Goal: Complete application form: Complete application form

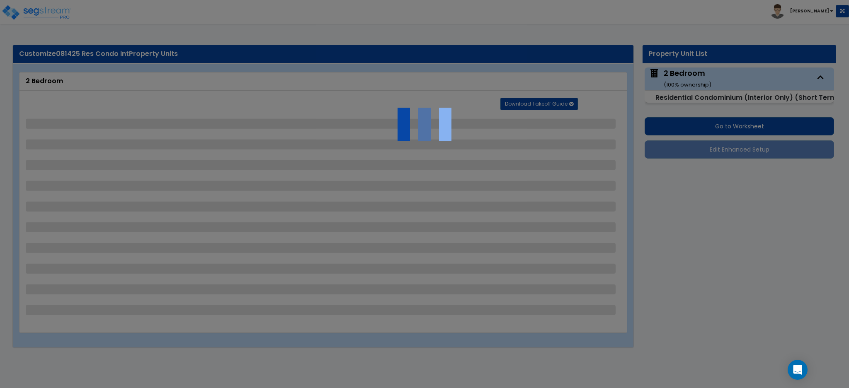
select select "1"
select select "2"
select select "5"
select select "4"
select select "3"
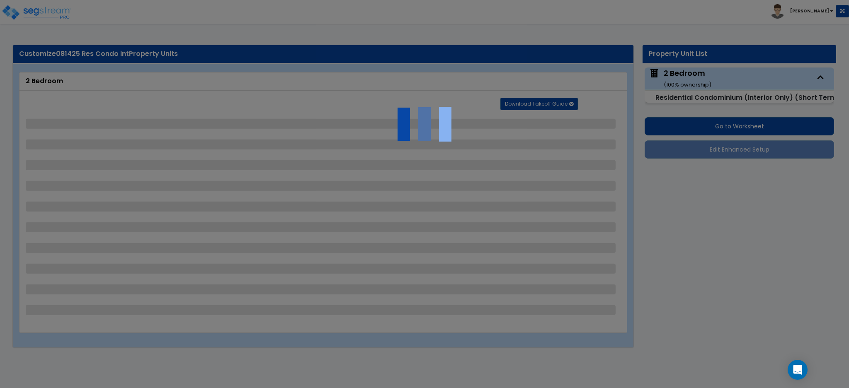
select select "1"
select select "2"
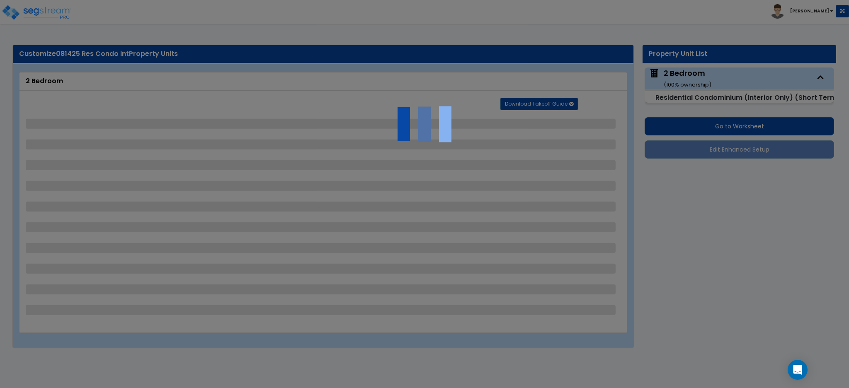
select select "3"
select select "2"
select select "1"
select select "3"
select select "5"
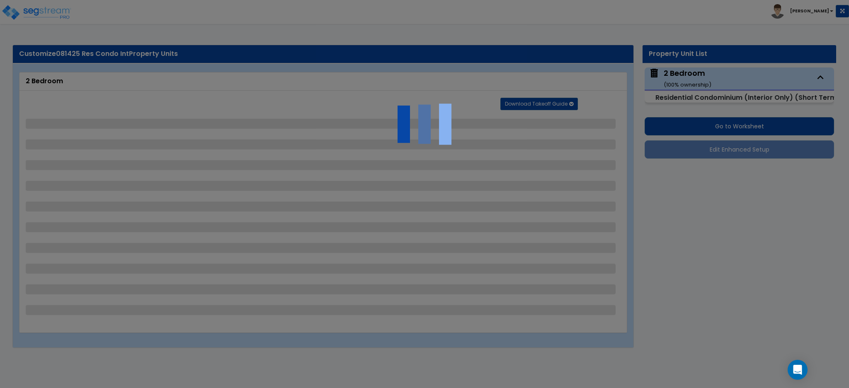
select select "3"
select select "2"
select select "3"
select select "1"
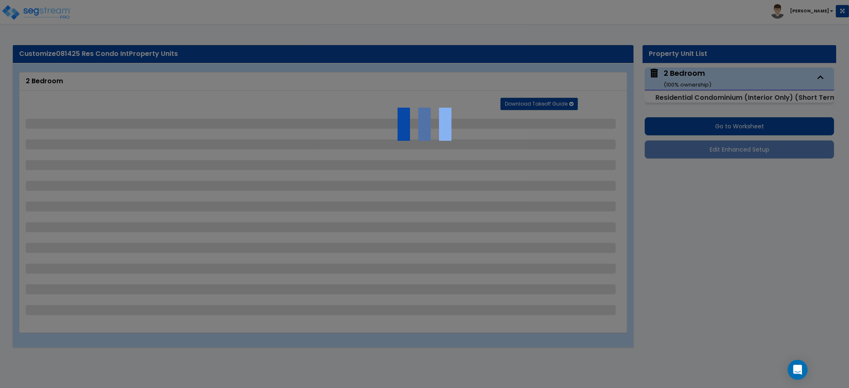
select select "4"
select select "5"
select select "2"
select select "8"
select select "2"
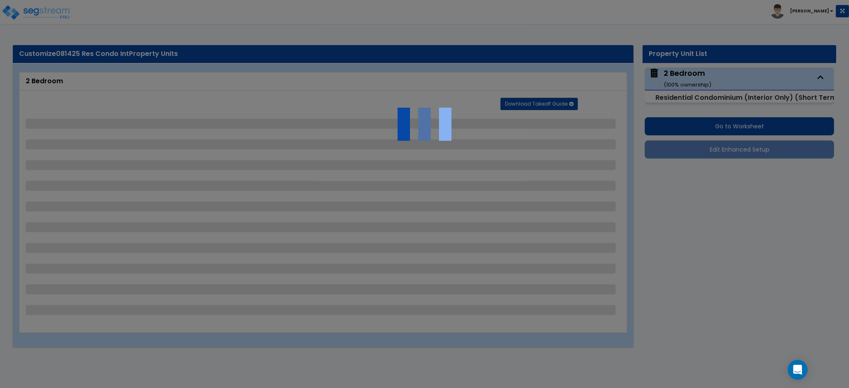
select select "1"
select select "5"
select select "1"
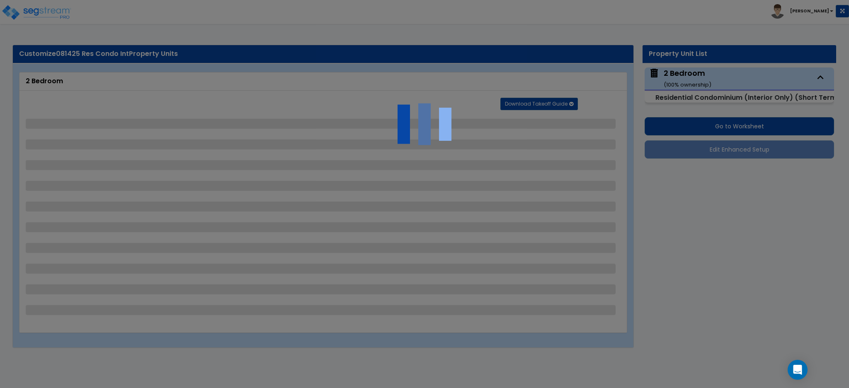
select select "1"
select select "2"
select select "4"
select select "2"
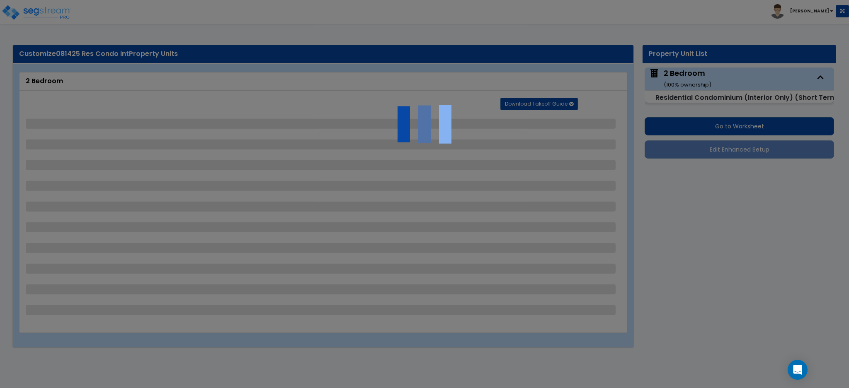
select select "1"
select select "3"
select select "1"
select select "5"
select select "1"
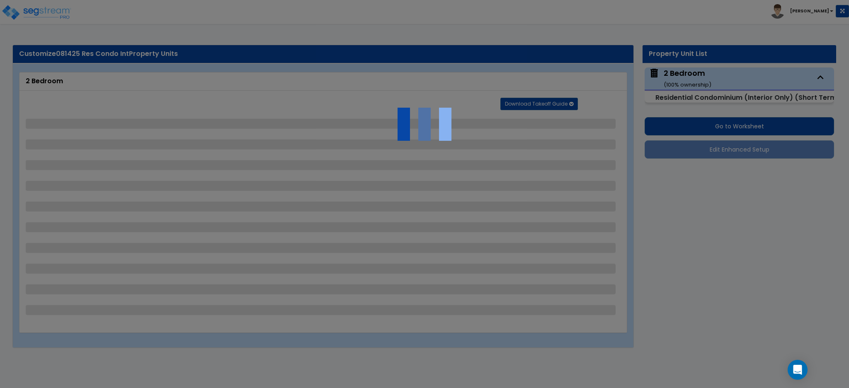
select select "1"
select select "3"
select select "2"
select select "4"
select select "2"
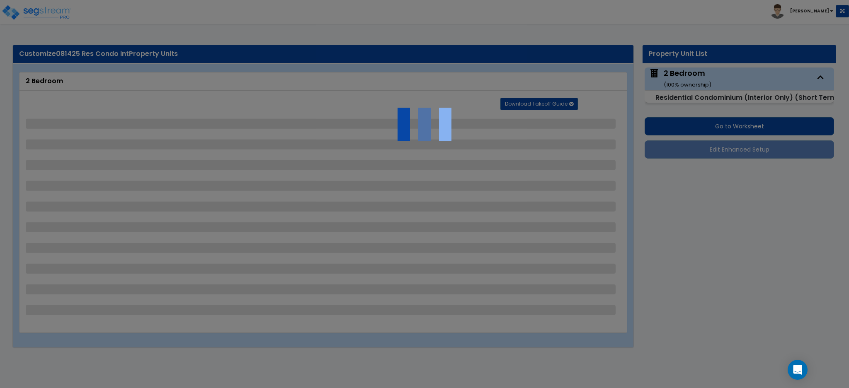
select select "1"
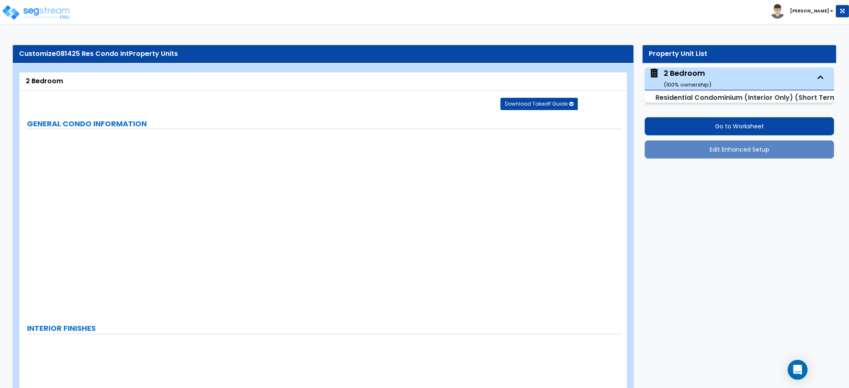
radio input "true"
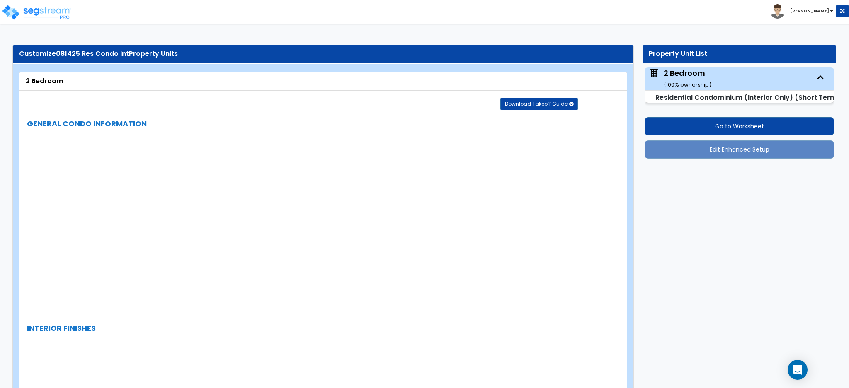
radio input "true"
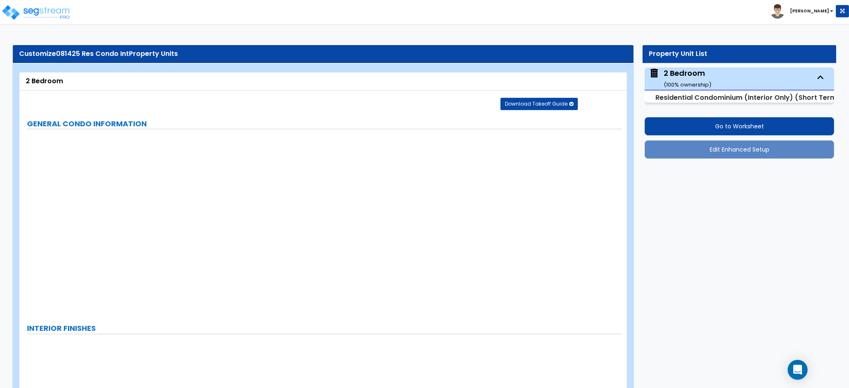
radio input "true"
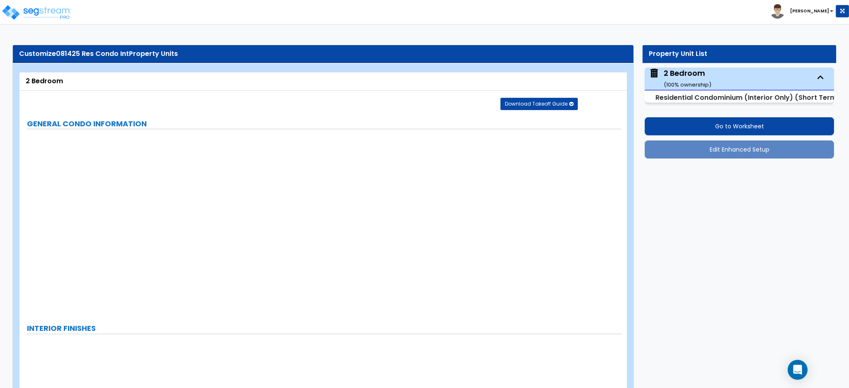
radio input "true"
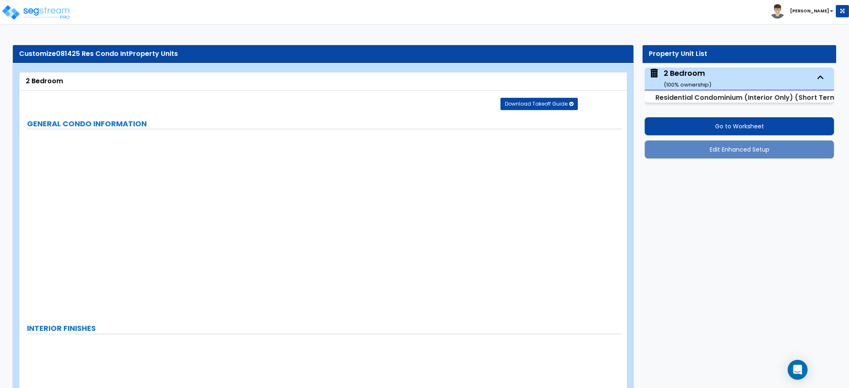
radio input "true"
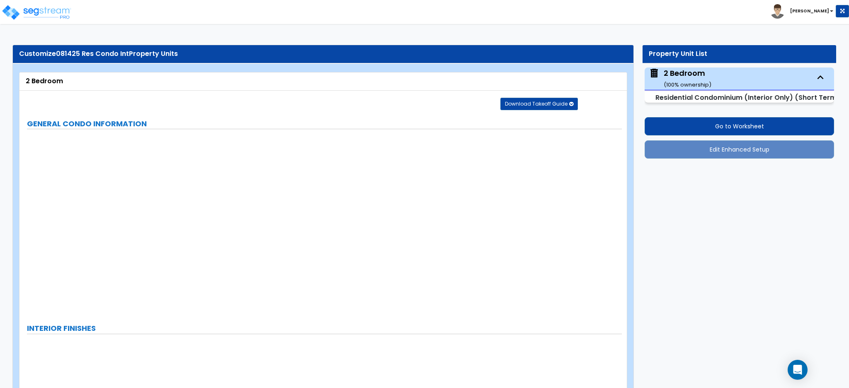
radio input "true"
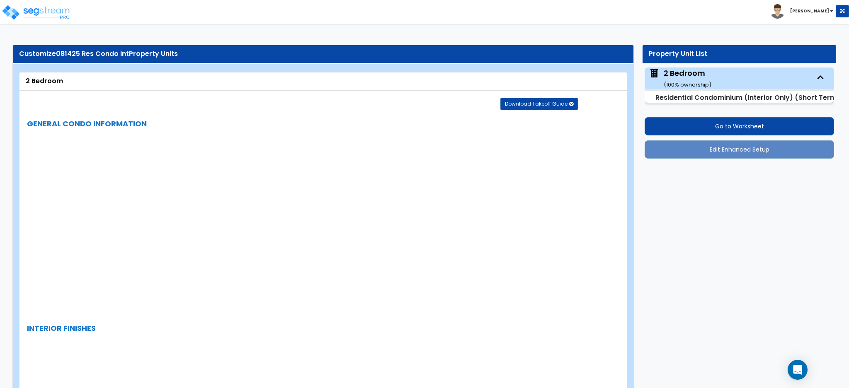
radio input "true"
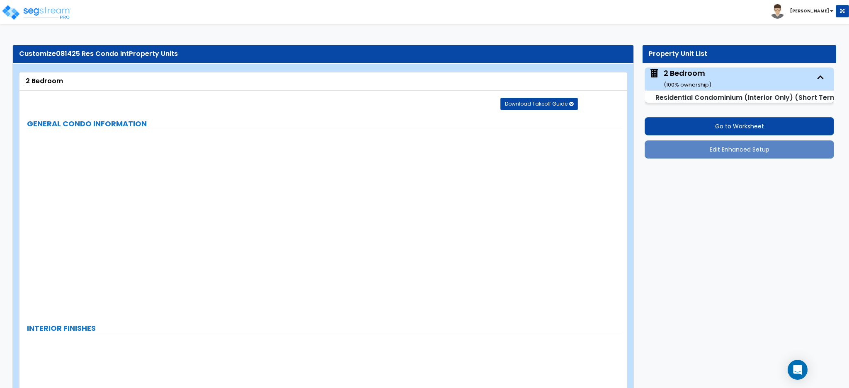
radio input "true"
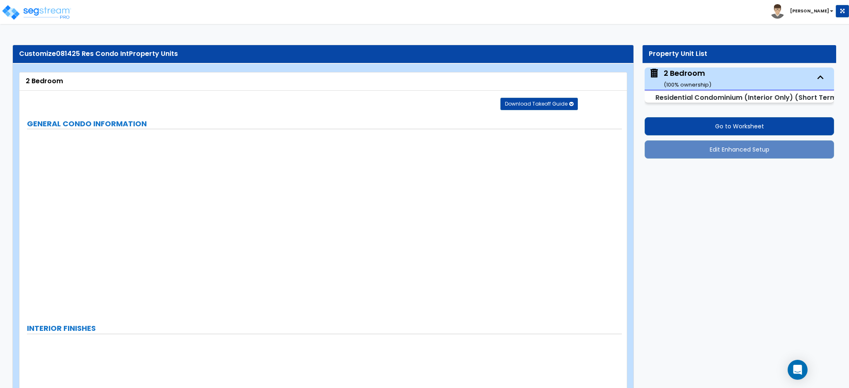
radio input "true"
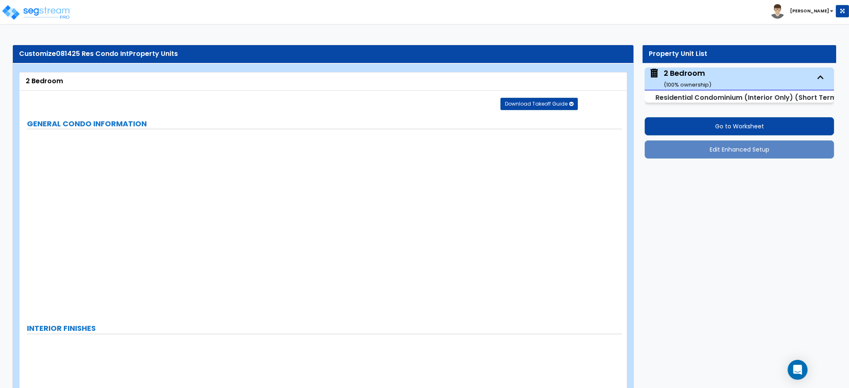
radio input "true"
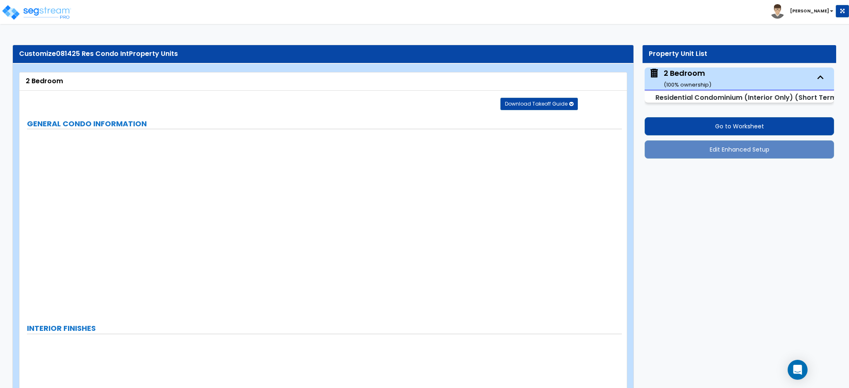
radio input "true"
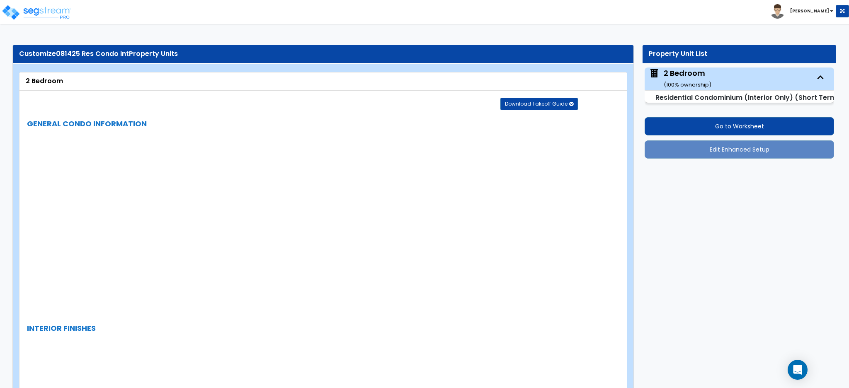
radio input "true"
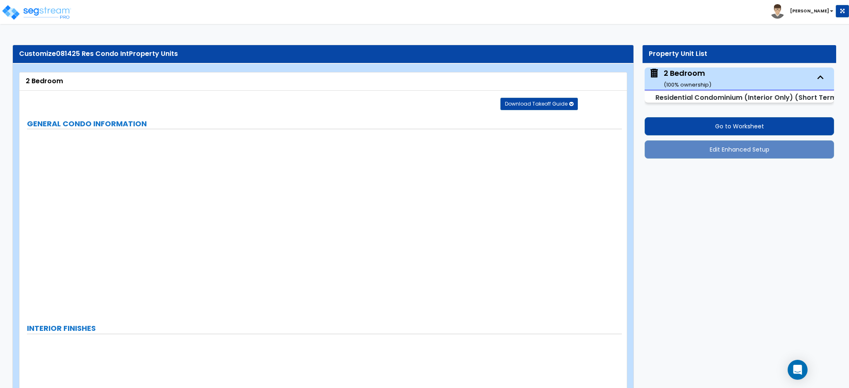
radio input "true"
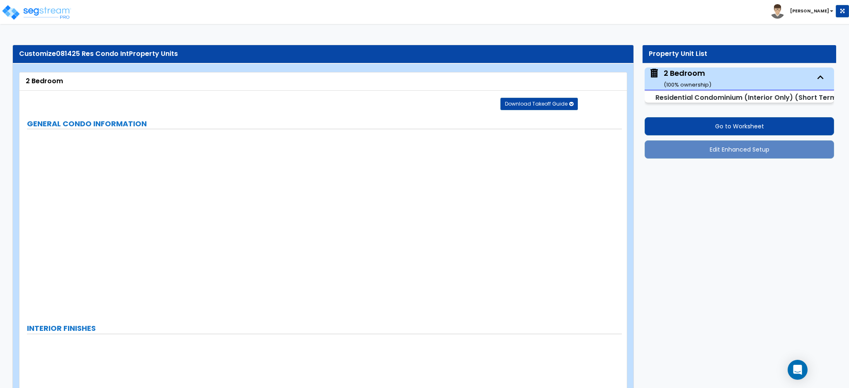
radio input "true"
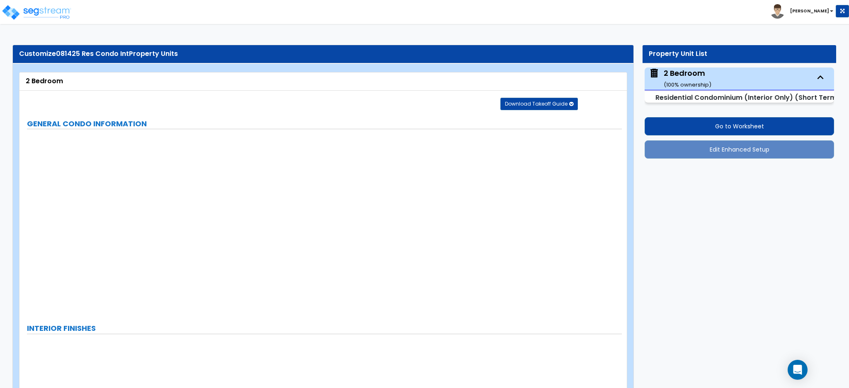
radio input "true"
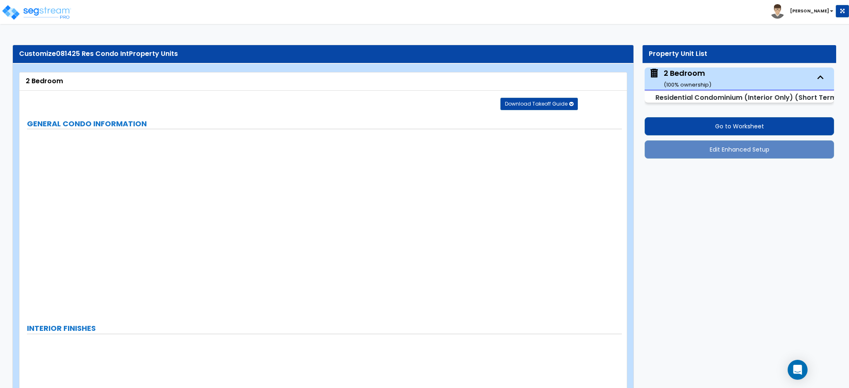
radio input "true"
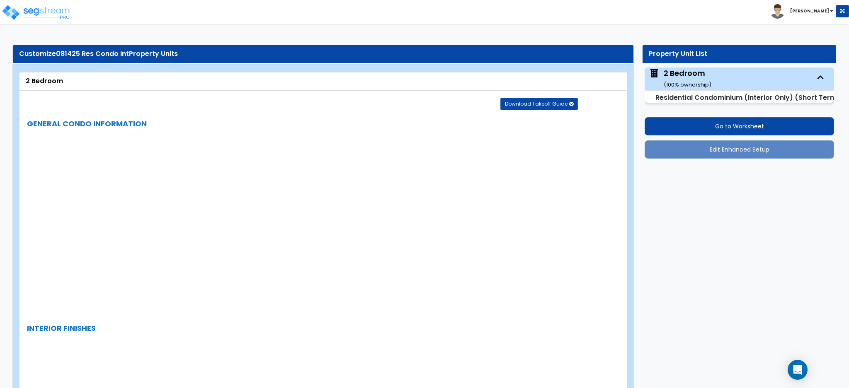
radio input "true"
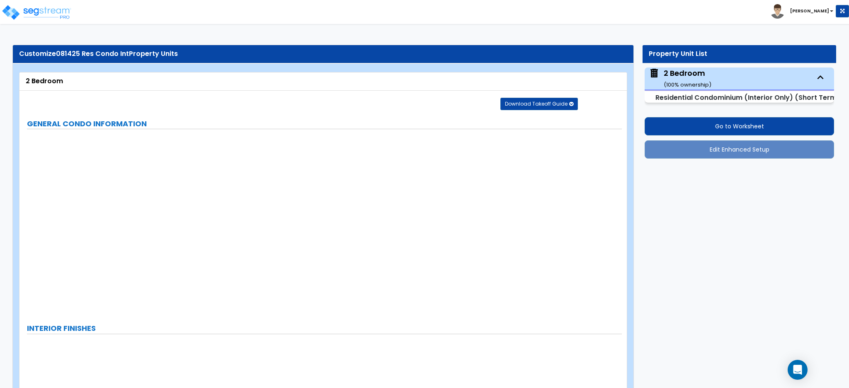
radio input "true"
